Goal: Transaction & Acquisition: Purchase product/service

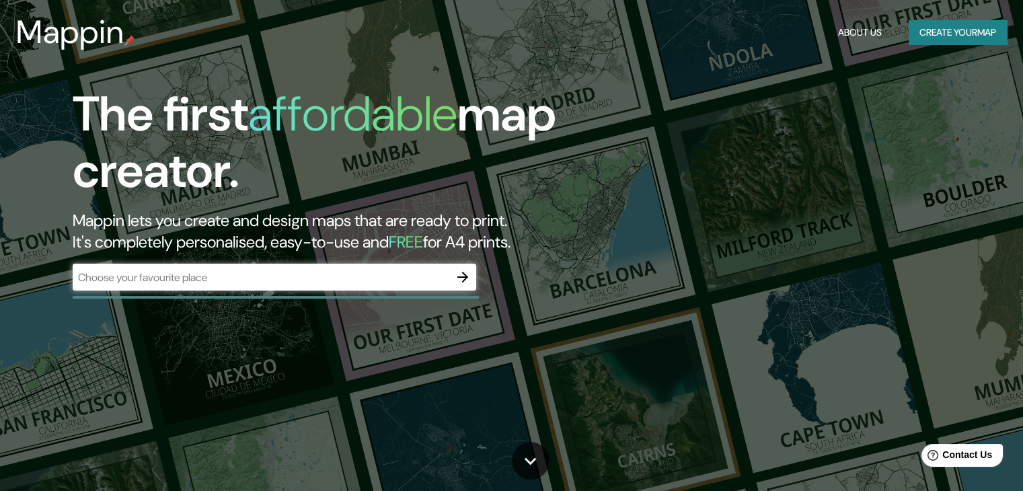
click at [352, 267] on div "​" at bounding box center [275, 277] width 404 height 27
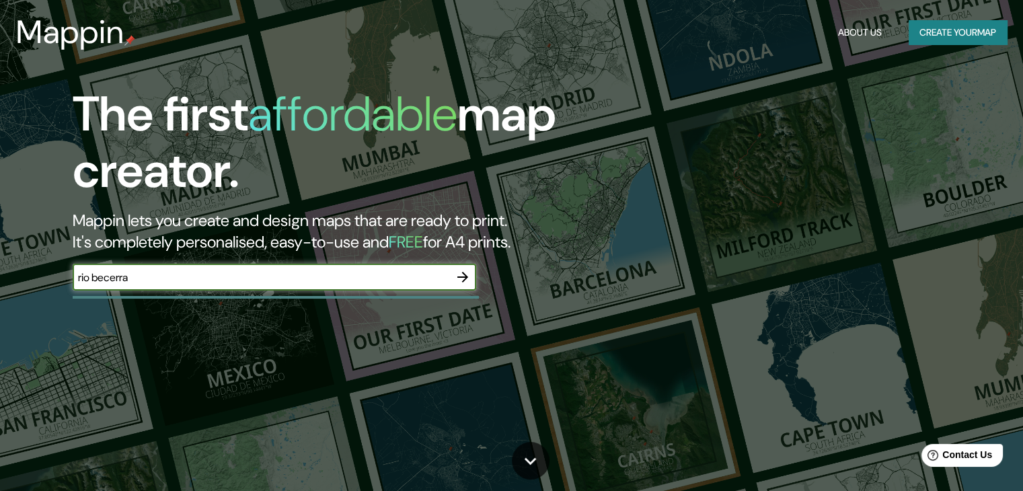
type input "rio becerra"
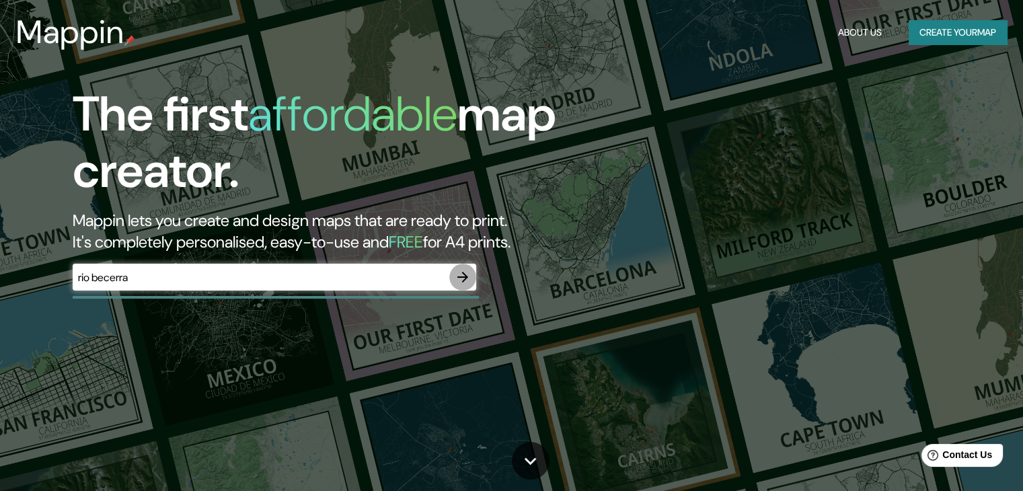
click at [463, 278] on icon "button" at bounding box center [462, 277] width 11 height 11
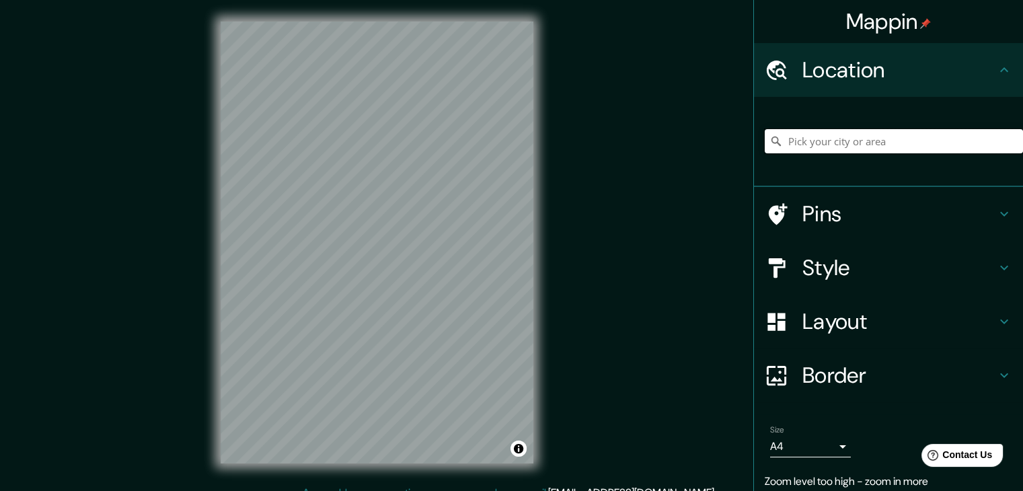
click at [893, 144] on input "Pick your city or area" at bounding box center [894, 141] width 258 height 24
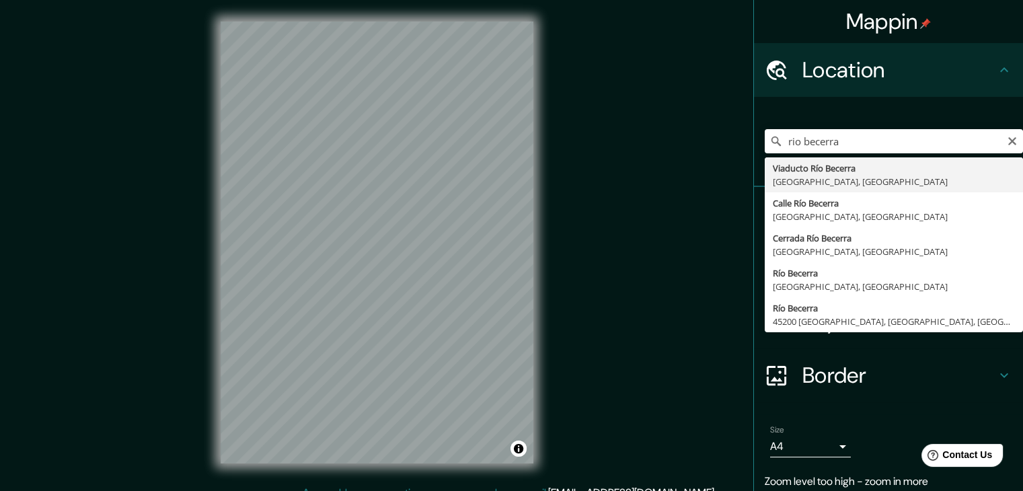
type input "Viaducto [GEOGRAPHIC_DATA], [GEOGRAPHIC_DATA]"
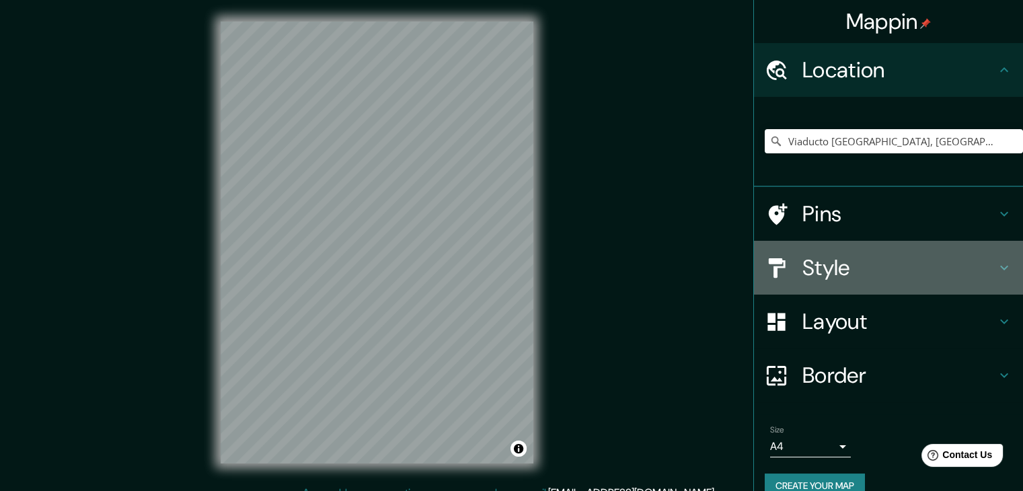
click at [867, 256] on h4 "Style" at bounding box center [900, 267] width 194 height 27
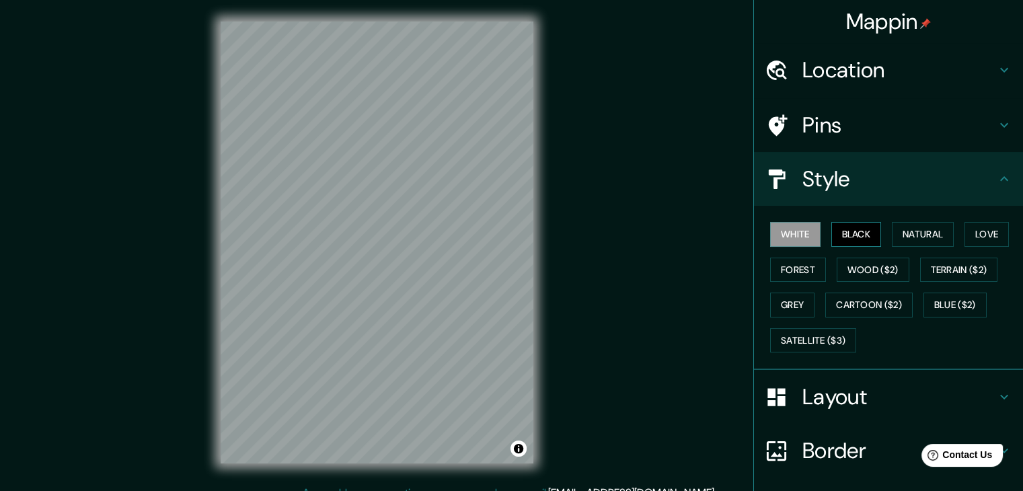
click at [842, 234] on button "Black" at bounding box center [857, 234] width 50 height 25
click at [910, 234] on button "Natural" at bounding box center [923, 234] width 62 height 25
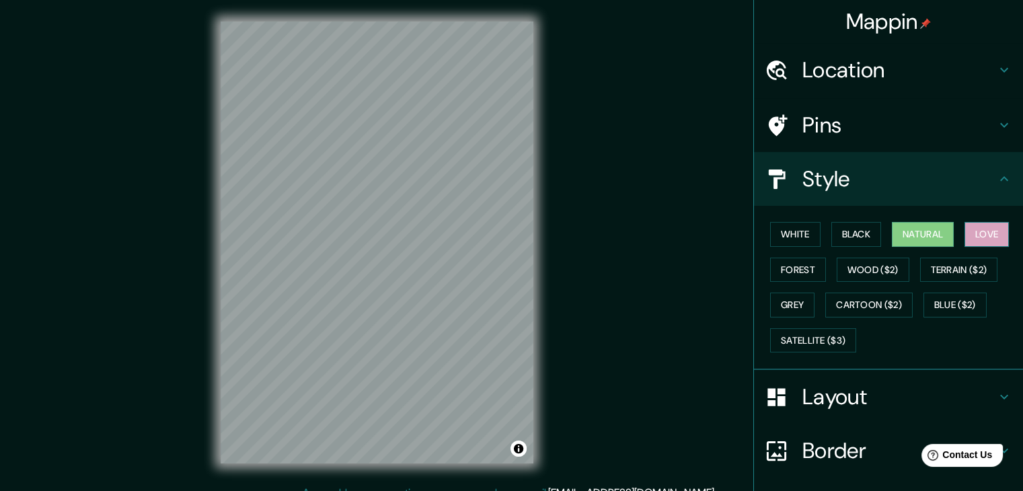
click at [980, 236] on button "Love" at bounding box center [987, 234] width 44 height 25
click at [791, 267] on button "Forest" at bounding box center [798, 270] width 56 height 25
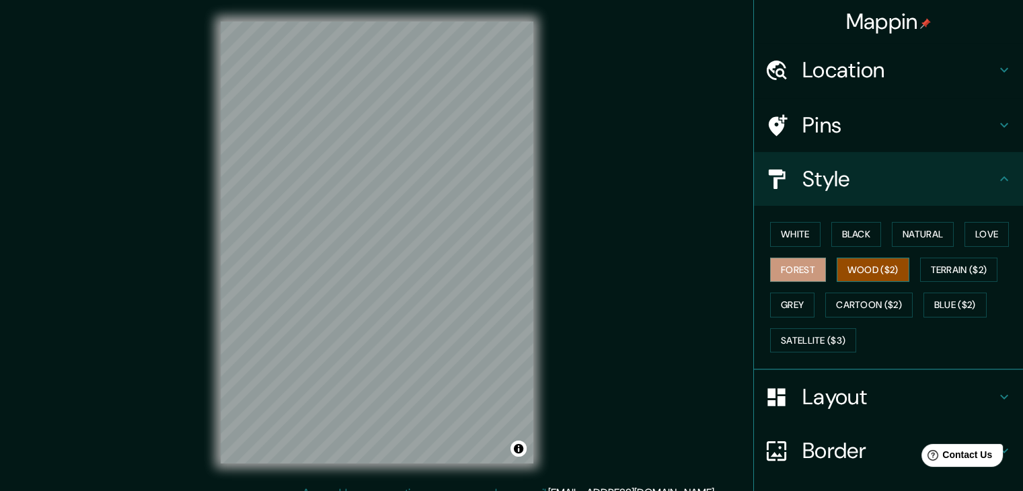
click at [872, 266] on button "Wood ($2)" at bounding box center [873, 270] width 73 height 25
click at [947, 267] on button "Terrain ($2)" at bounding box center [959, 270] width 78 height 25
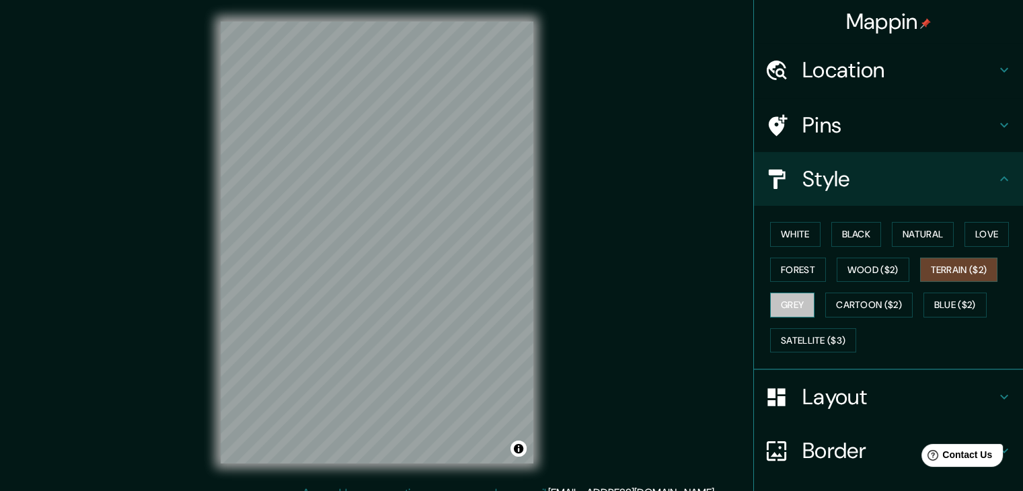
click at [798, 300] on button "Grey" at bounding box center [792, 305] width 44 height 25
click at [847, 305] on button "Cartoon ($2)" at bounding box center [868, 305] width 87 height 25
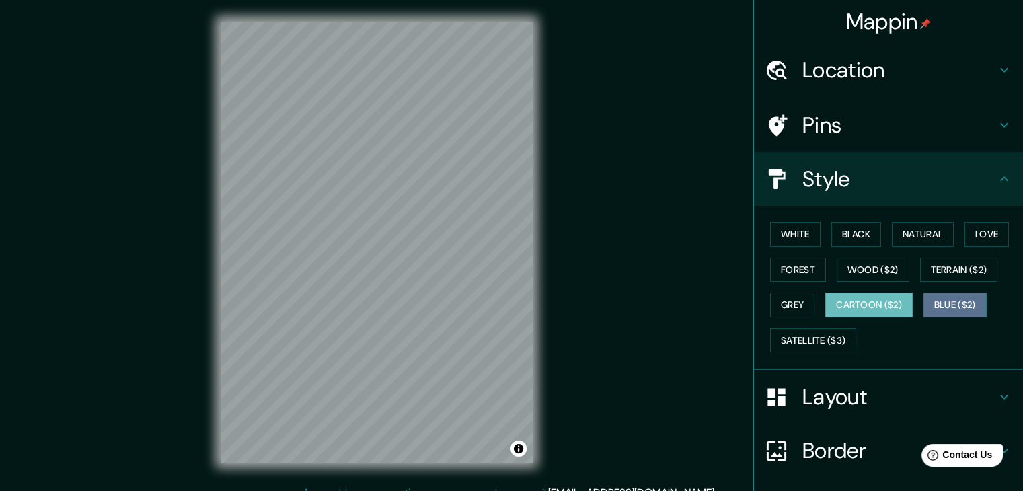
click at [938, 303] on button "Blue ($2)" at bounding box center [955, 305] width 63 height 25
click at [780, 296] on button "Grey" at bounding box center [792, 305] width 44 height 25
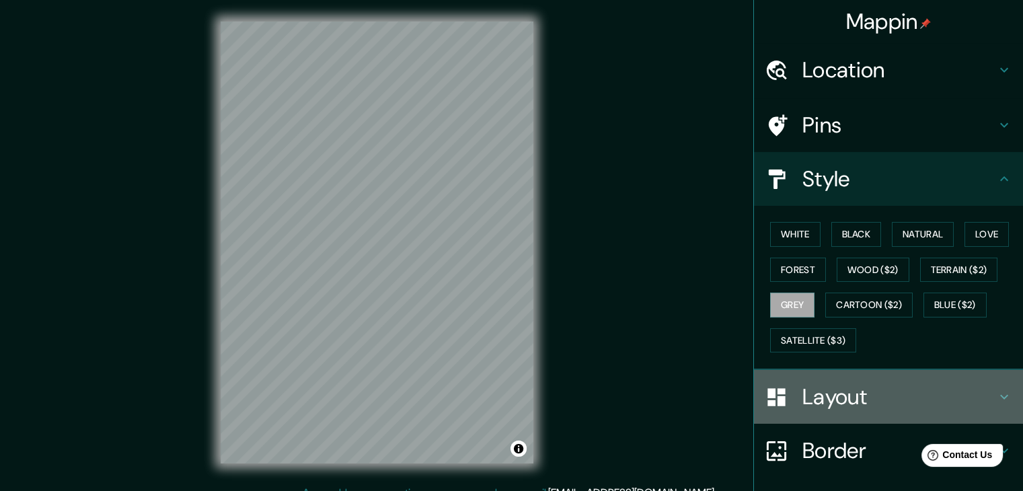
click at [829, 388] on h4 "Layout" at bounding box center [900, 396] width 194 height 27
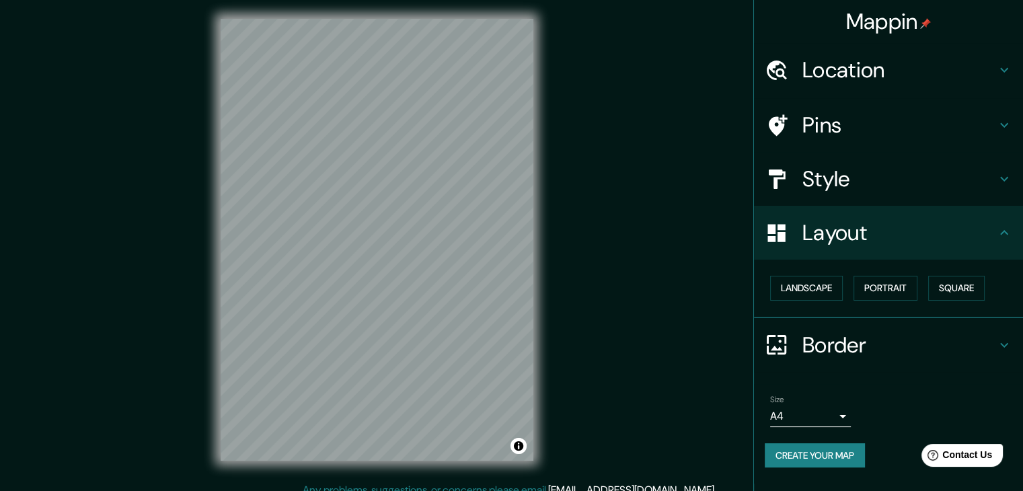
scroll to position [3, 0]
click at [842, 413] on body "Mappin Location [GEOGRAPHIC_DATA], [GEOGRAPHIC_DATA] Pins Style Layout Landscap…" at bounding box center [511, 242] width 1023 height 491
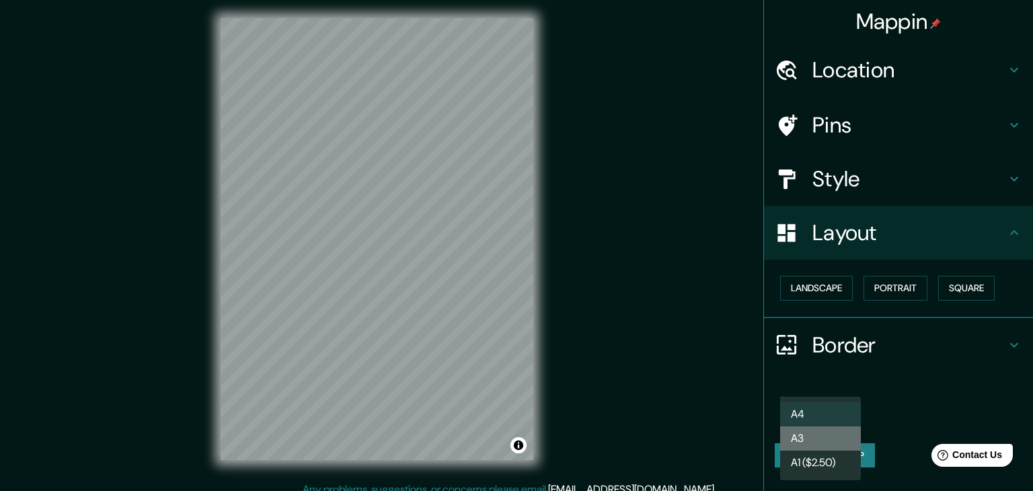
click at [832, 443] on li "A3" at bounding box center [820, 439] width 81 height 24
click at [837, 422] on body "Mappin Location [GEOGRAPHIC_DATA], [GEOGRAPHIC_DATA] Pins Style Layout Landscap…" at bounding box center [516, 242] width 1033 height 491
click at [825, 411] on li "A4" at bounding box center [820, 414] width 81 height 24
type input "single"
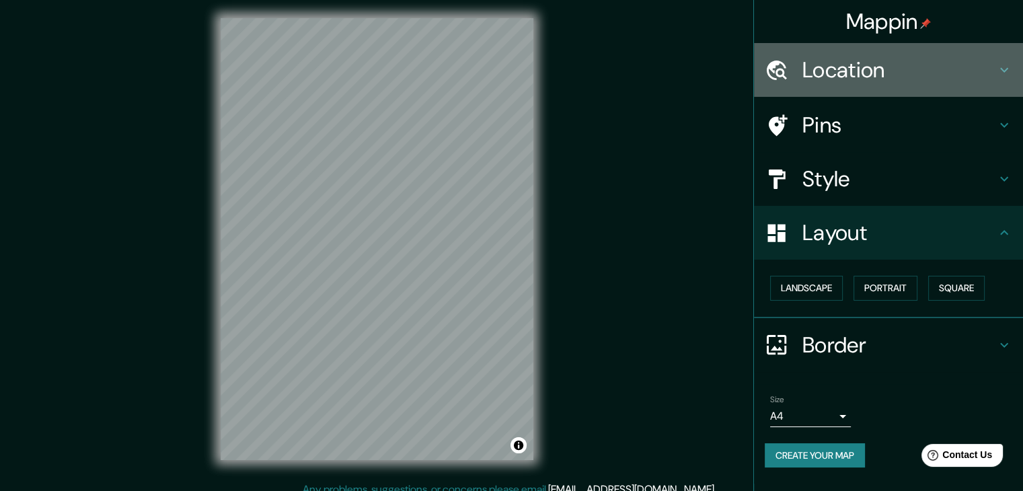
click at [855, 90] on div "Location" at bounding box center [888, 70] width 269 height 54
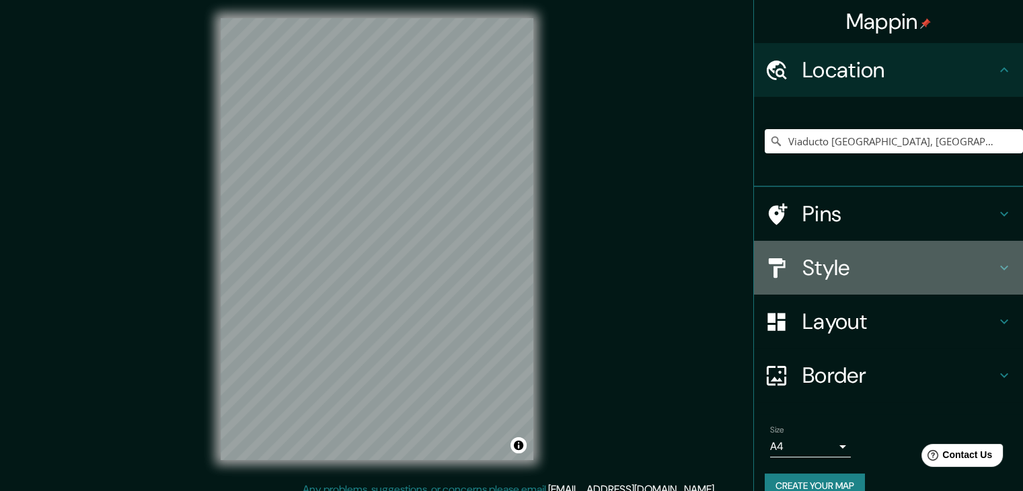
click at [858, 259] on h4 "Style" at bounding box center [900, 267] width 194 height 27
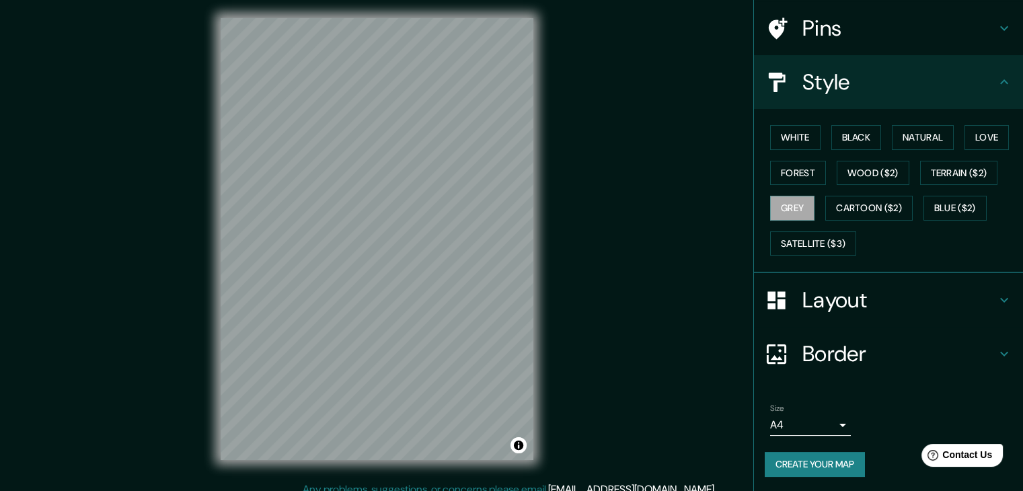
scroll to position [97, 0]
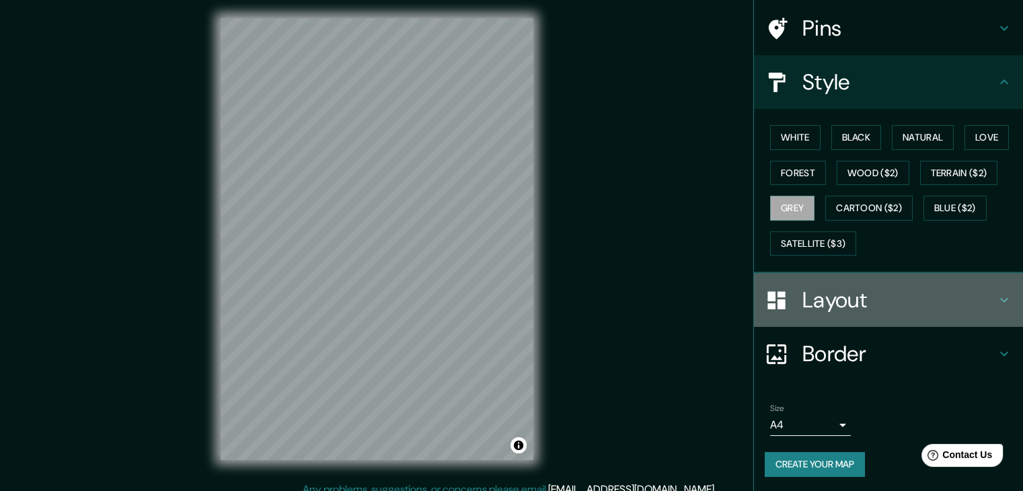
click at [867, 303] on h4 "Layout" at bounding box center [900, 300] width 194 height 27
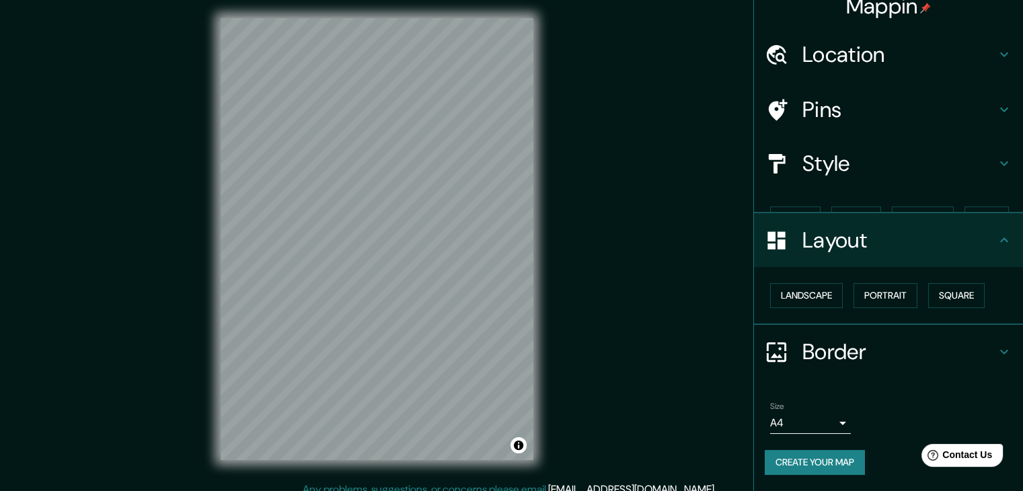
scroll to position [0, 0]
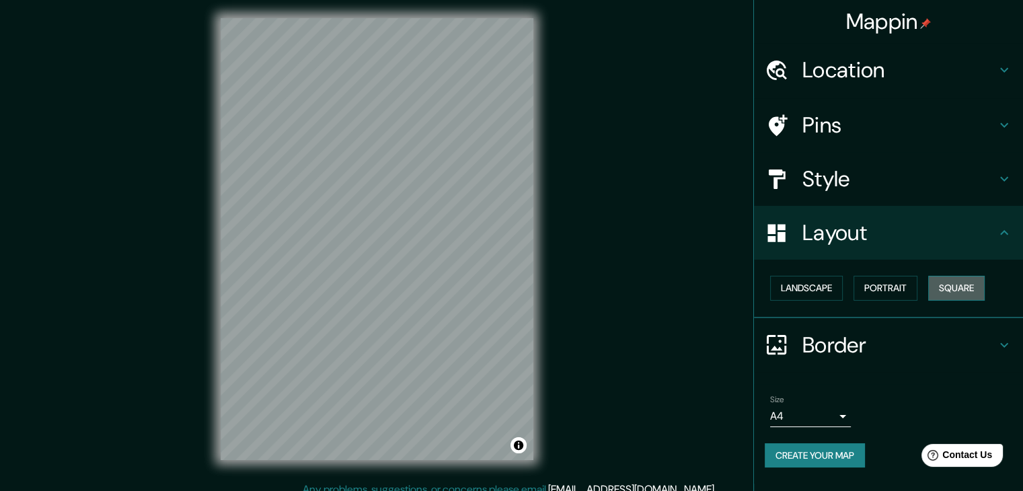
click at [959, 286] on button "Square" at bounding box center [956, 288] width 57 height 25
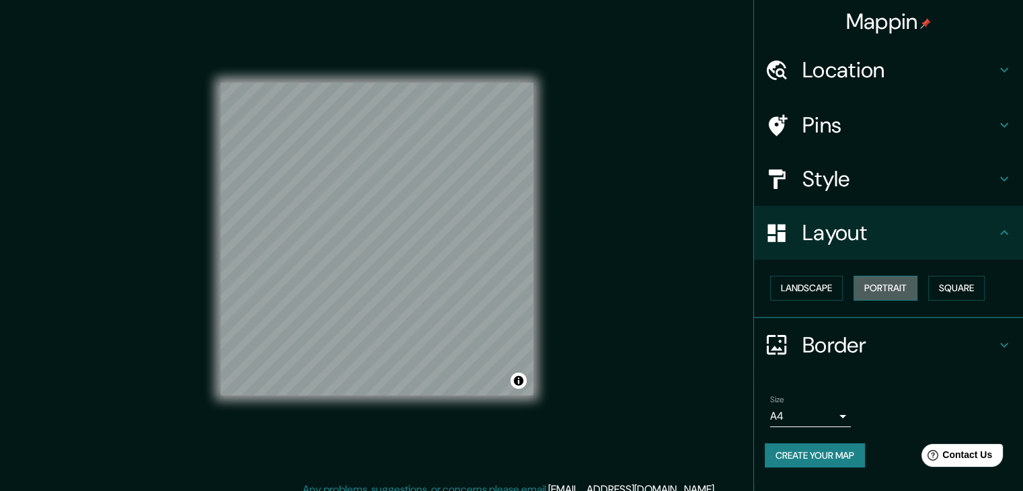
click at [908, 283] on button "Portrait" at bounding box center [886, 288] width 64 height 25
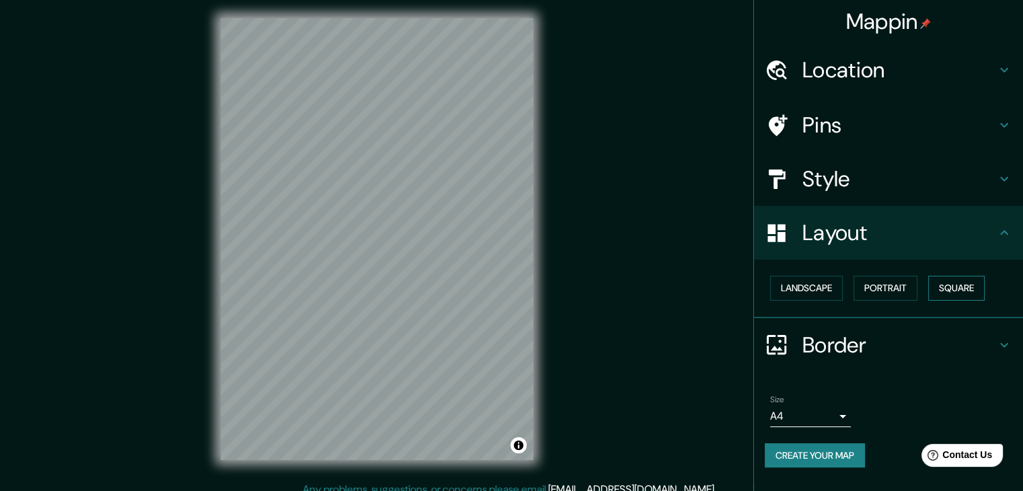
click at [946, 287] on button "Square" at bounding box center [956, 288] width 57 height 25
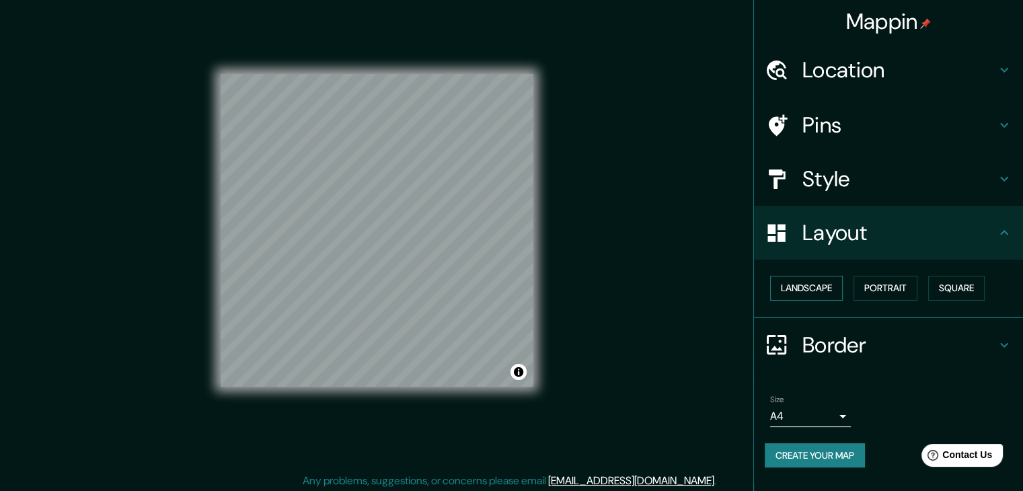
scroll to position [11, 0]
click at [848, 461] on button "Create your map" at bounding box center [815, 455] width 100 height 25
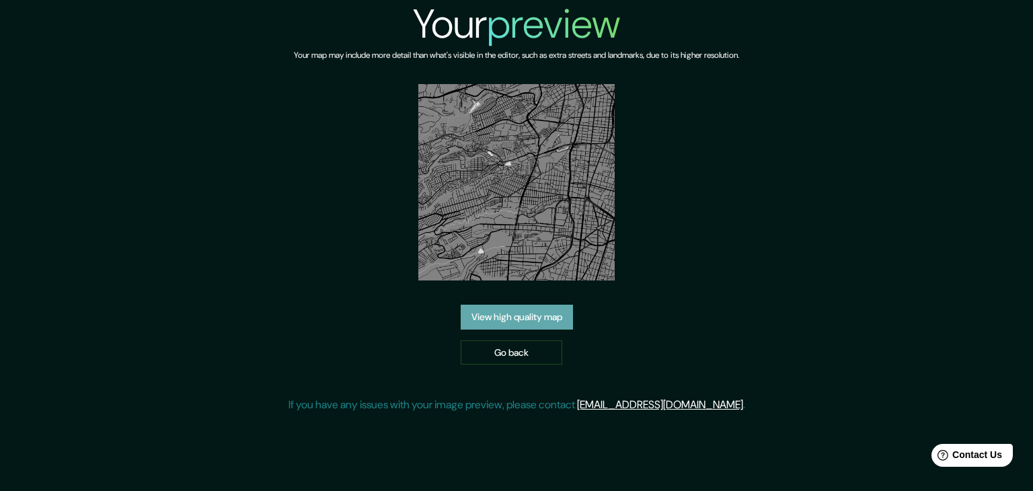
click at [560, 307] on link "View high quality map" at bounding box center [517, 317] width 112 height 25
